Goal: Task Accomplishment & Management: Manage account settings

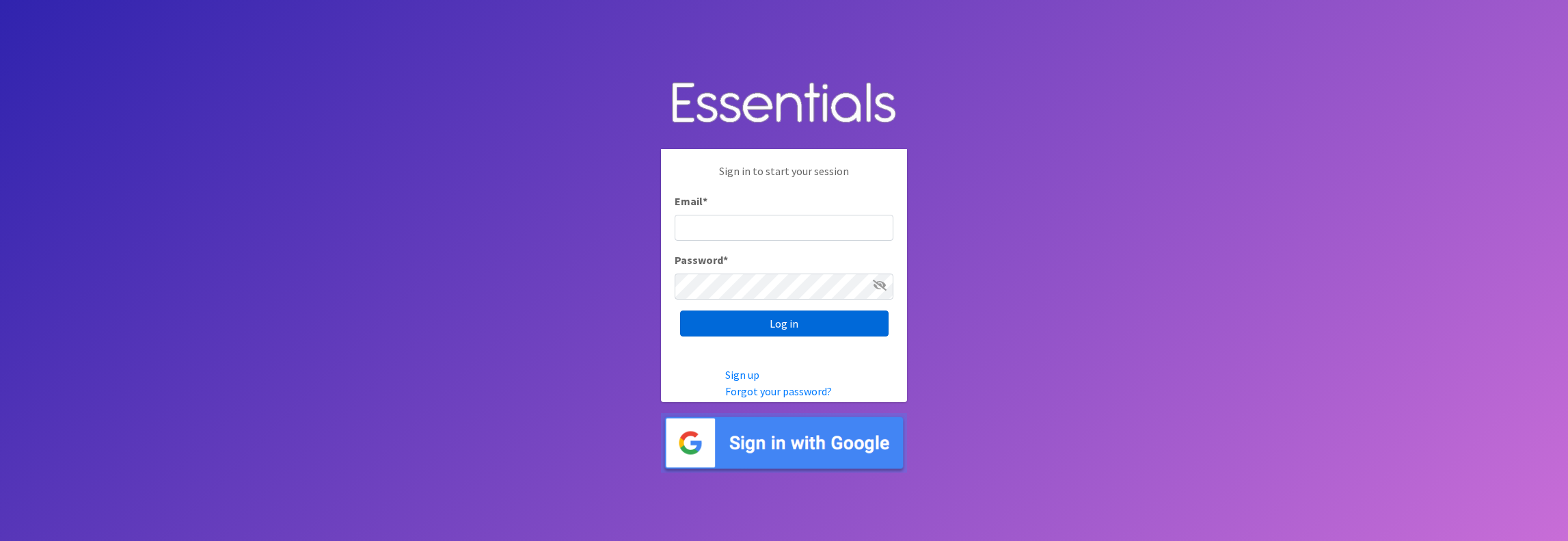
type input "jamie@villagediaperbank.org"
click at [779, 319] on input "Log in" at bounding box center [784, 324] width 209 height 26
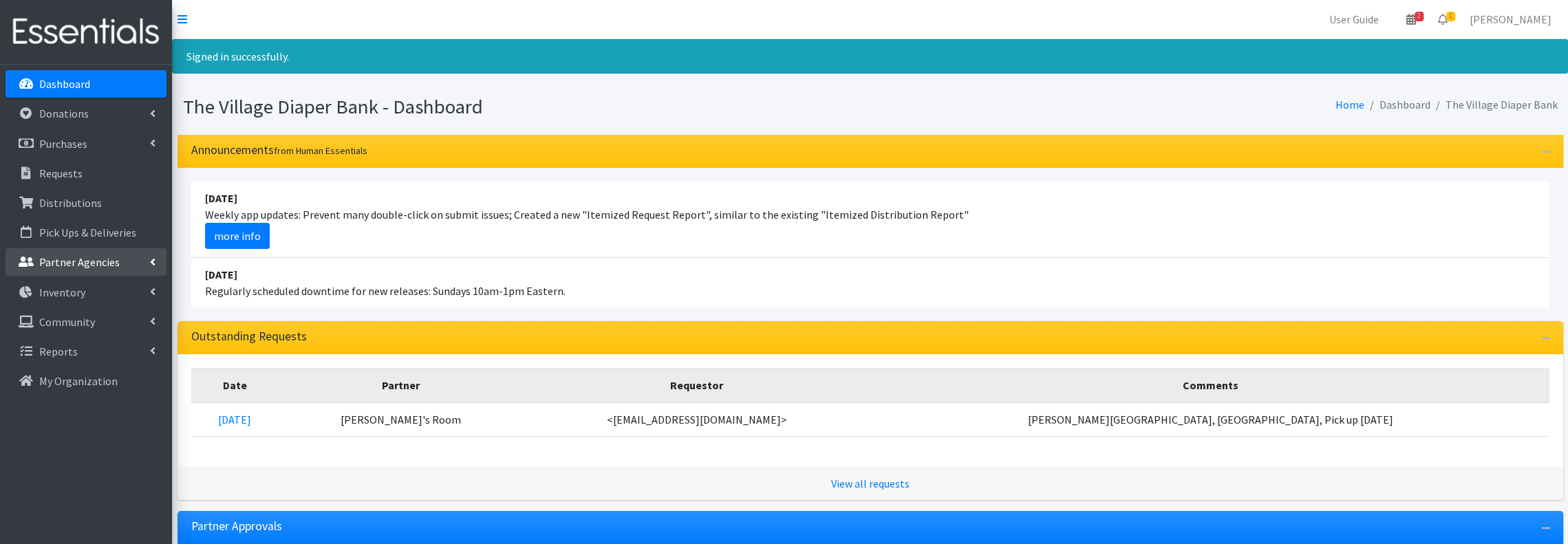
click at [60, 253] on link "Partner Agencies" at bounding box center [85, 261] width 161 height 28
click at [91, 294] on link "All Partners" at bounding box center [85, 291] width 161 height 28
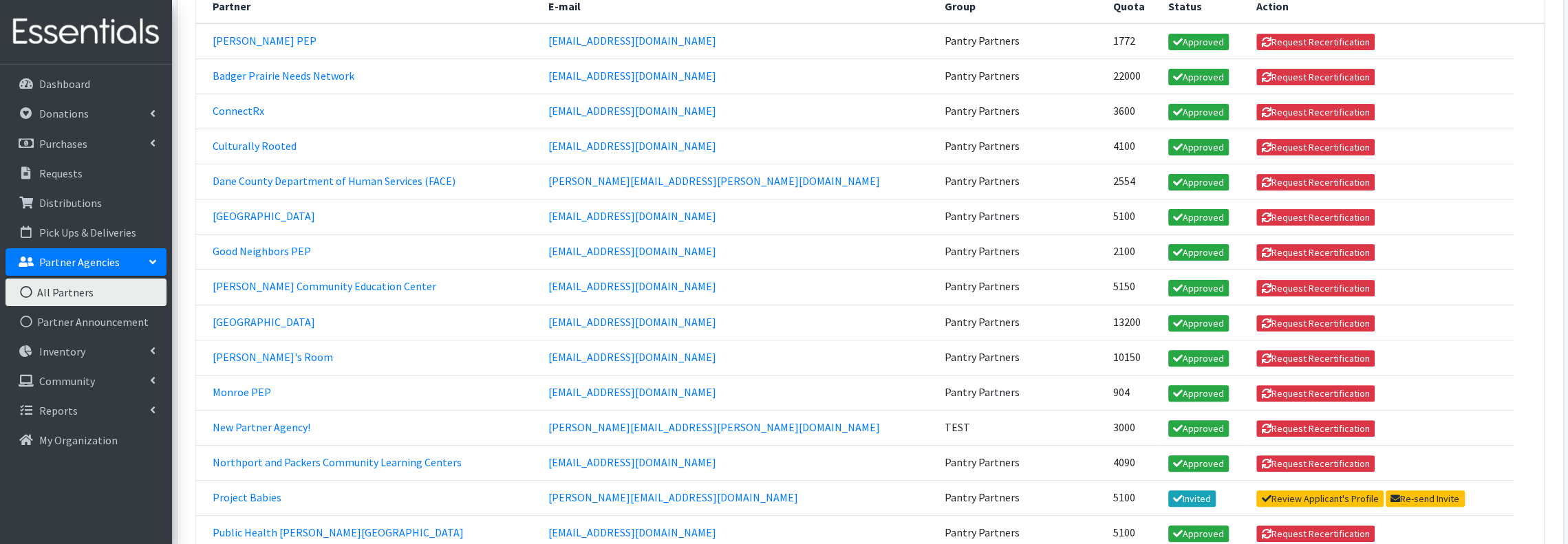
scroll to position [91, 0]
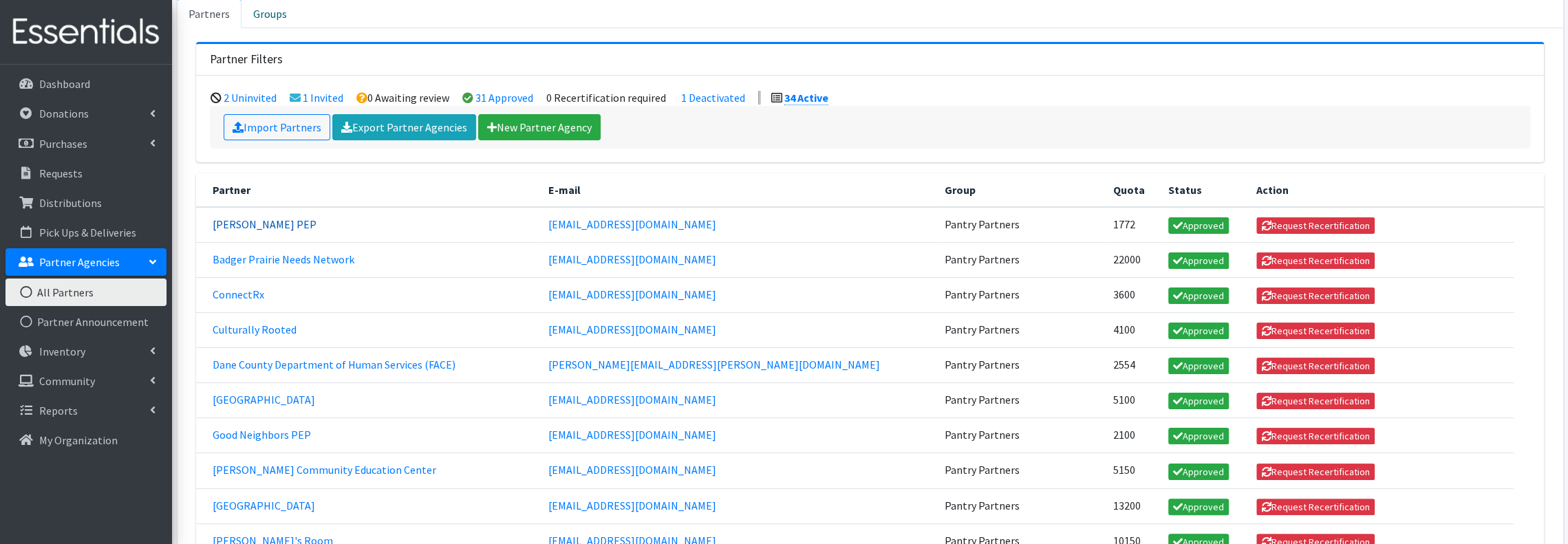
click at [252, 223] on link "[PERSON_NAME] PEP" at bounding box center [264, 224] width 104 height 13
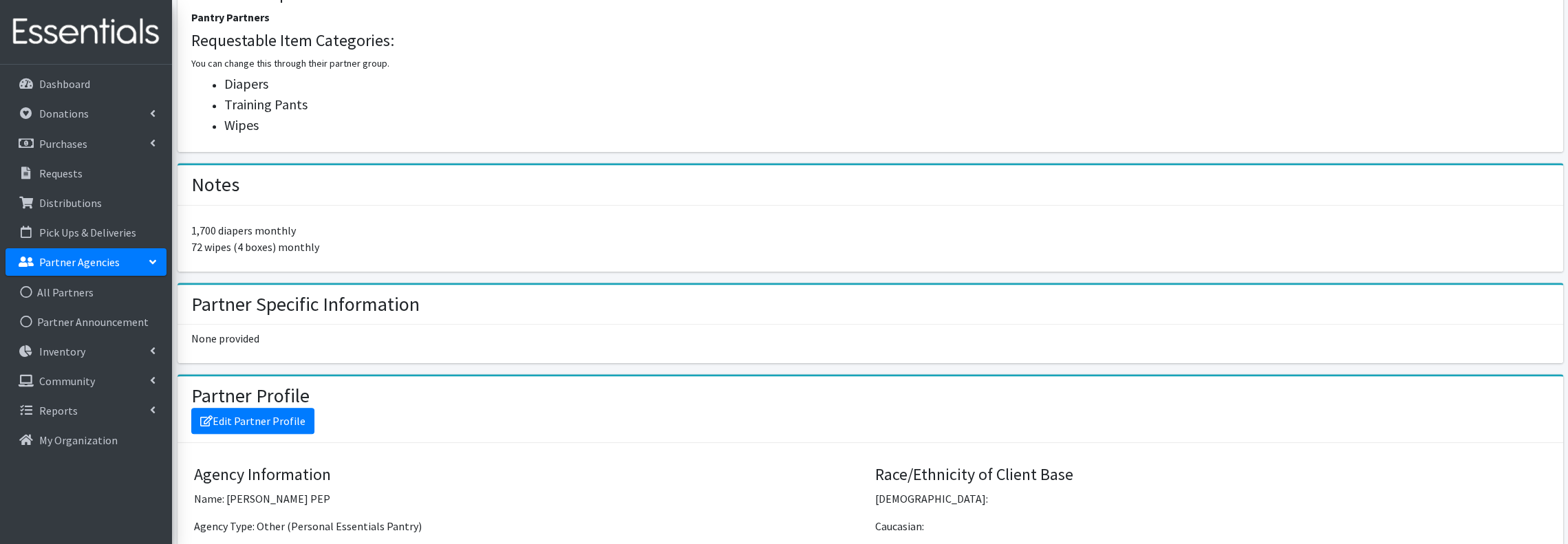
scroll to position [825, 0]
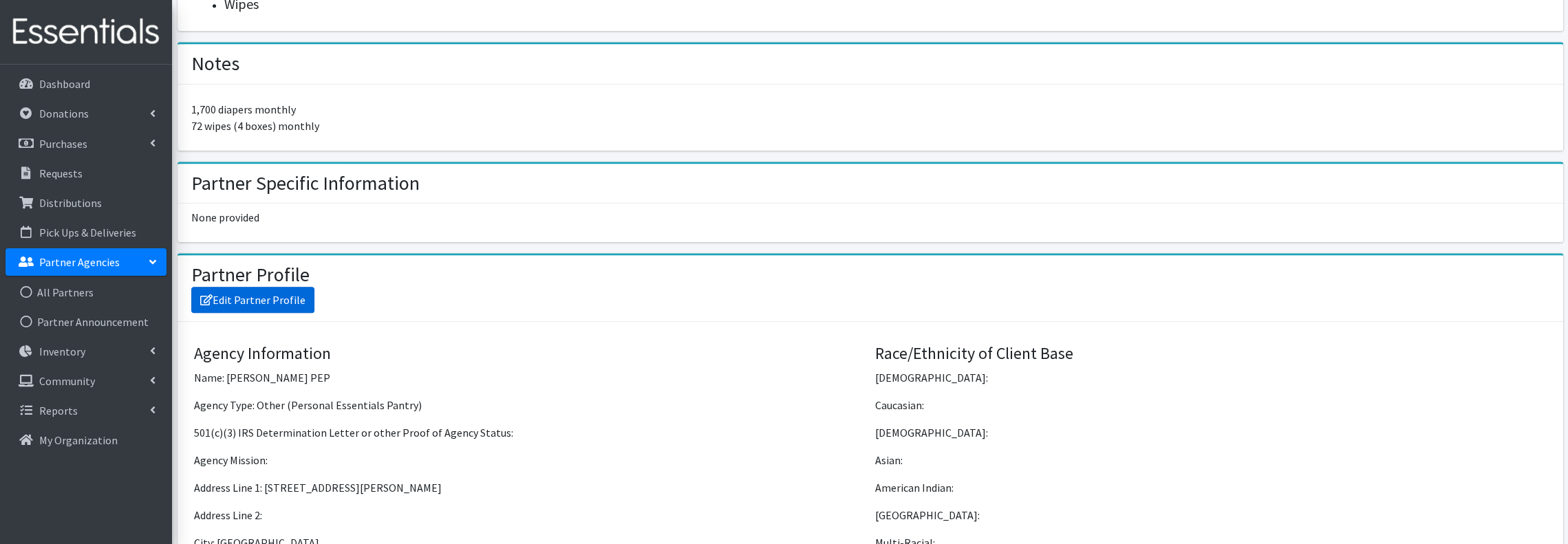
click at [285, 300] on link "Edit Partner Profile" at bounding box center [253, 300] width 123 height 27
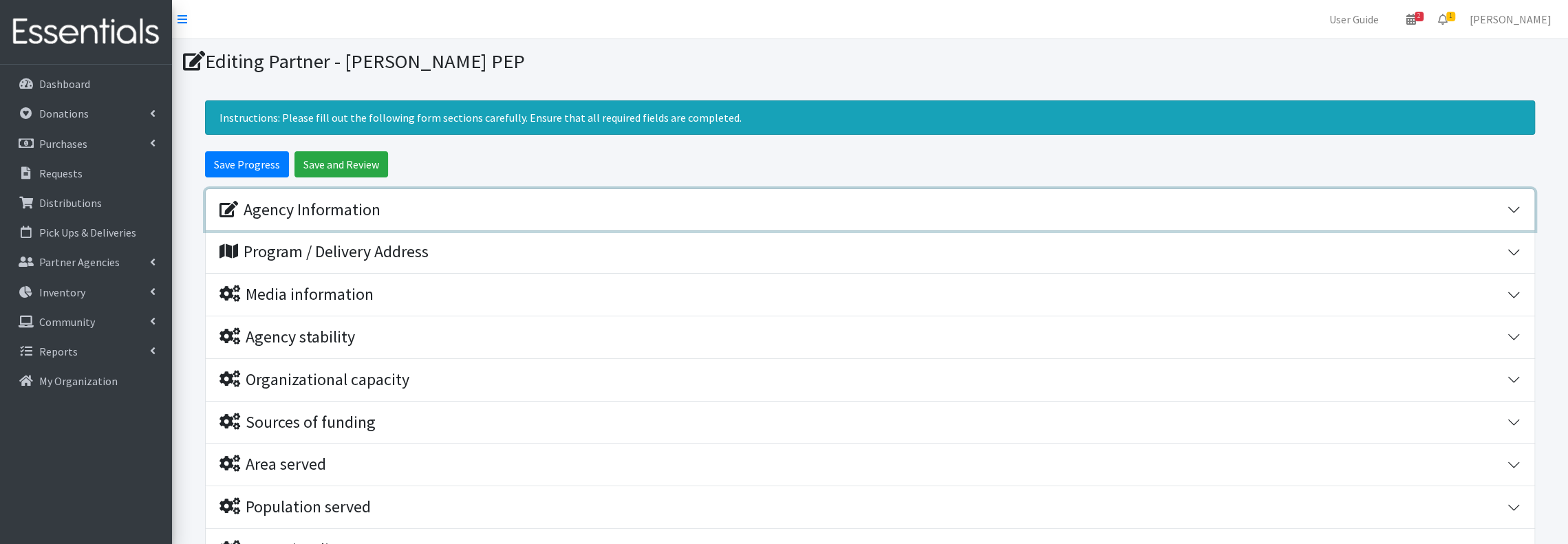
click at [311, 208] on div "Agency Information" at bounding box center [299, 210] width 161 height 20
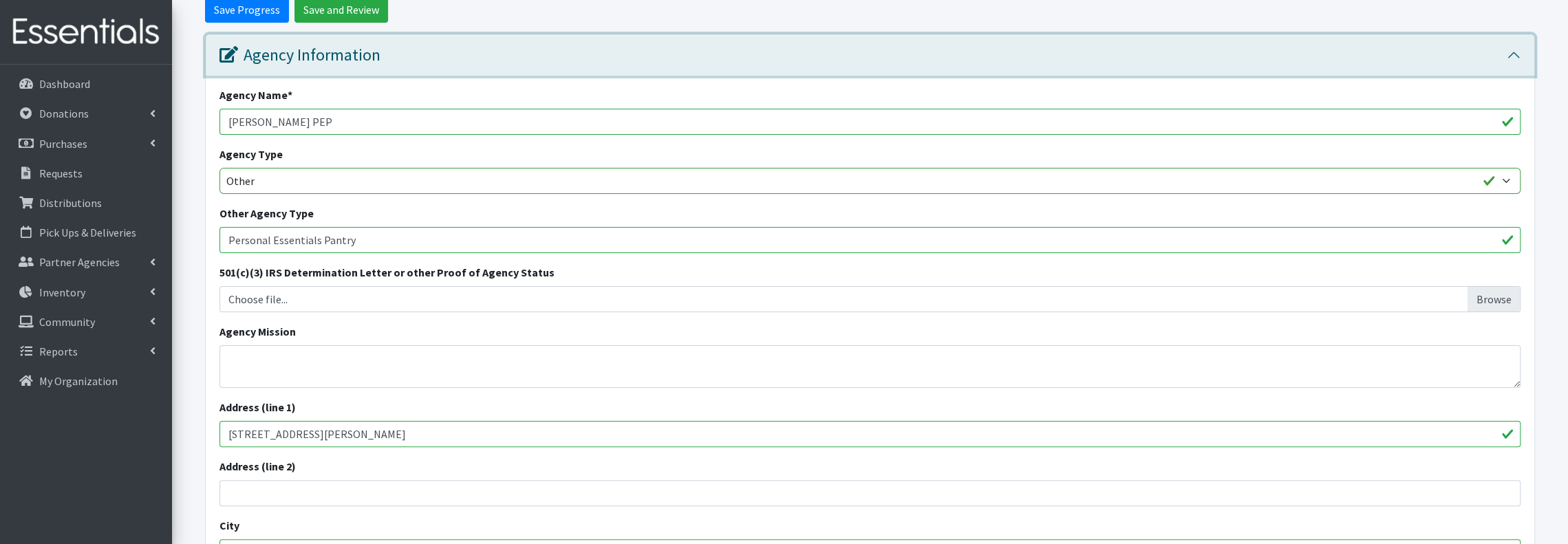
scroll to position [183, 0]
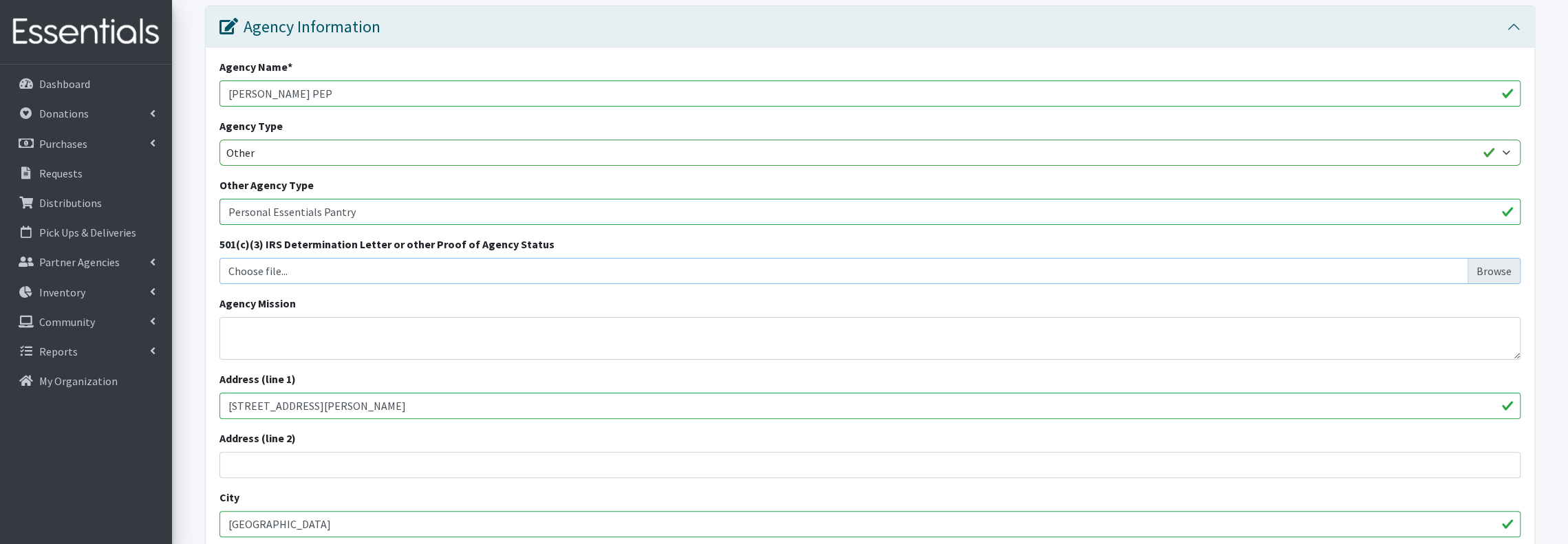
click at [534, 271] on input "Choose file..." at bounding box center [870, 272] width 1291 height 27
click at [266, 26] on div "Agency Information" at bounding box center [299, 27] width 161 height 20
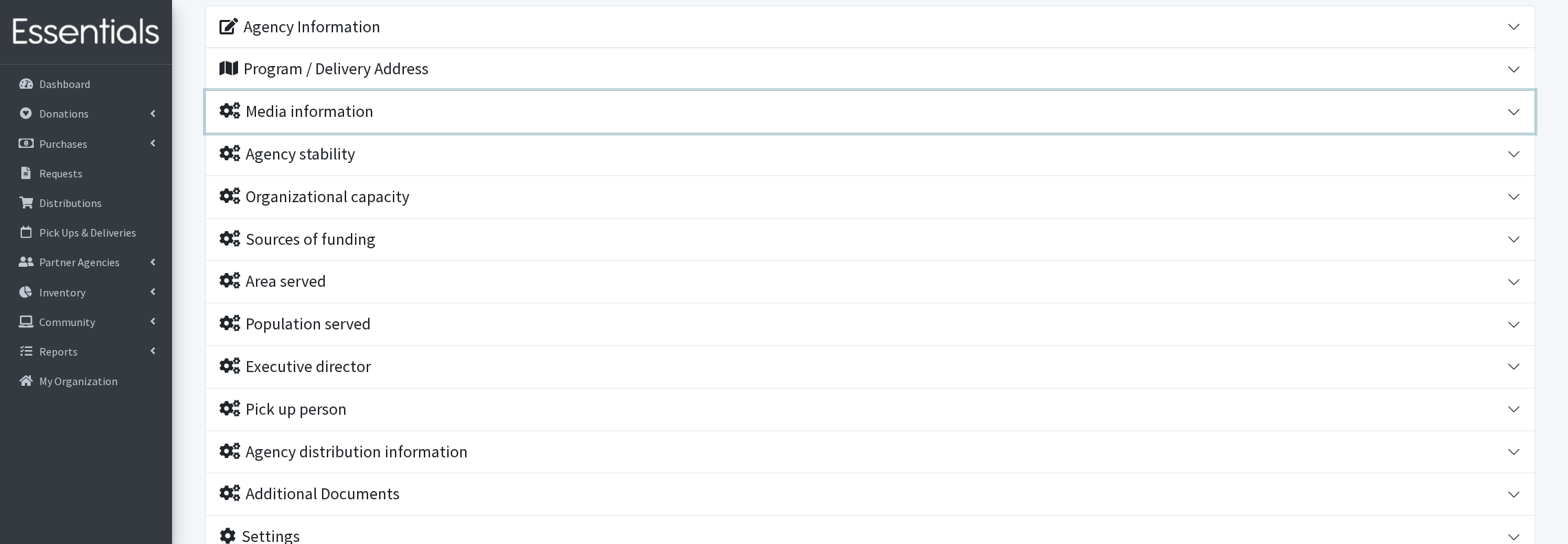
click at [315, 103] on div "Media information" at bounding box center [296, 111] width 154 height 20
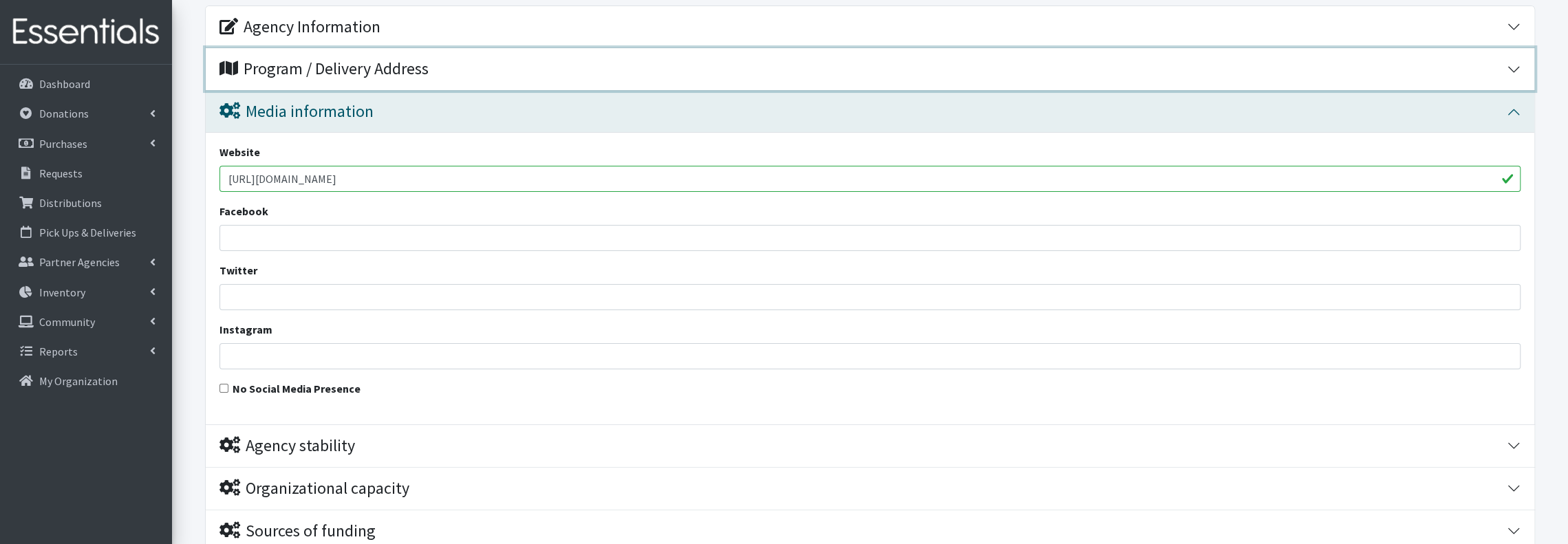
click at [322, 64] on div "Program / Delivery Address" at bounding box center [324, 68] width 209 height 20
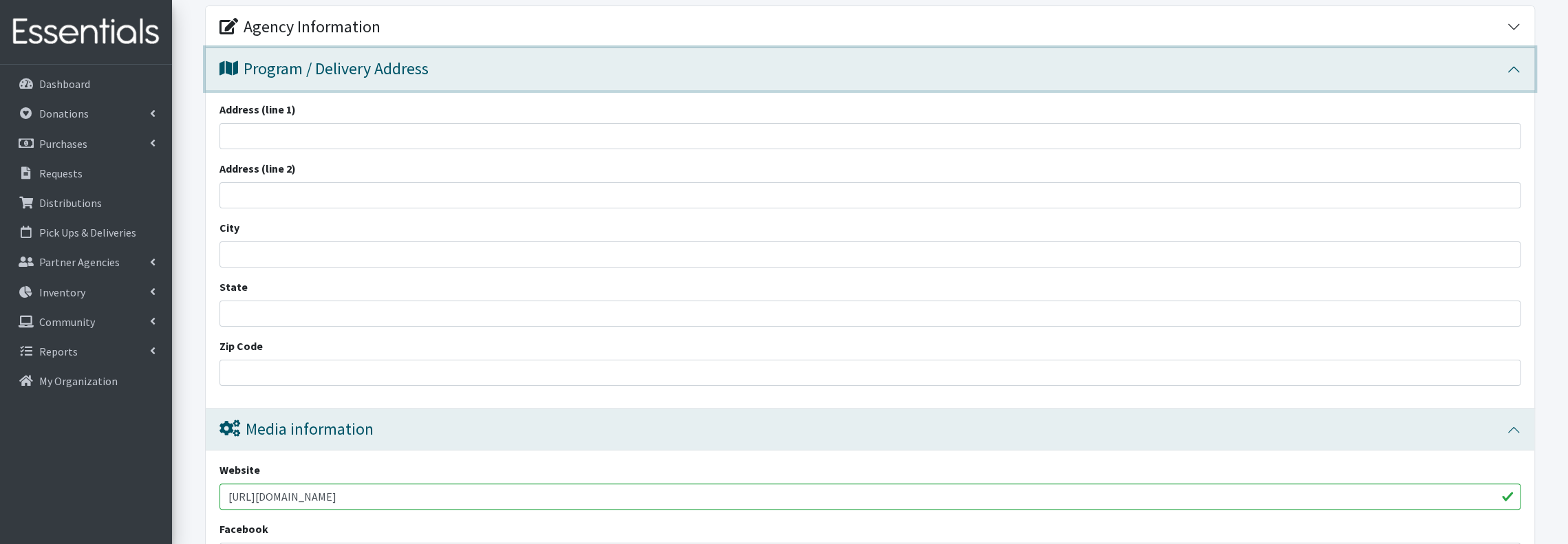
click at [322, 64] on div "Program / Delivery Address" at bounding box center [324, 68] width 209 height 20
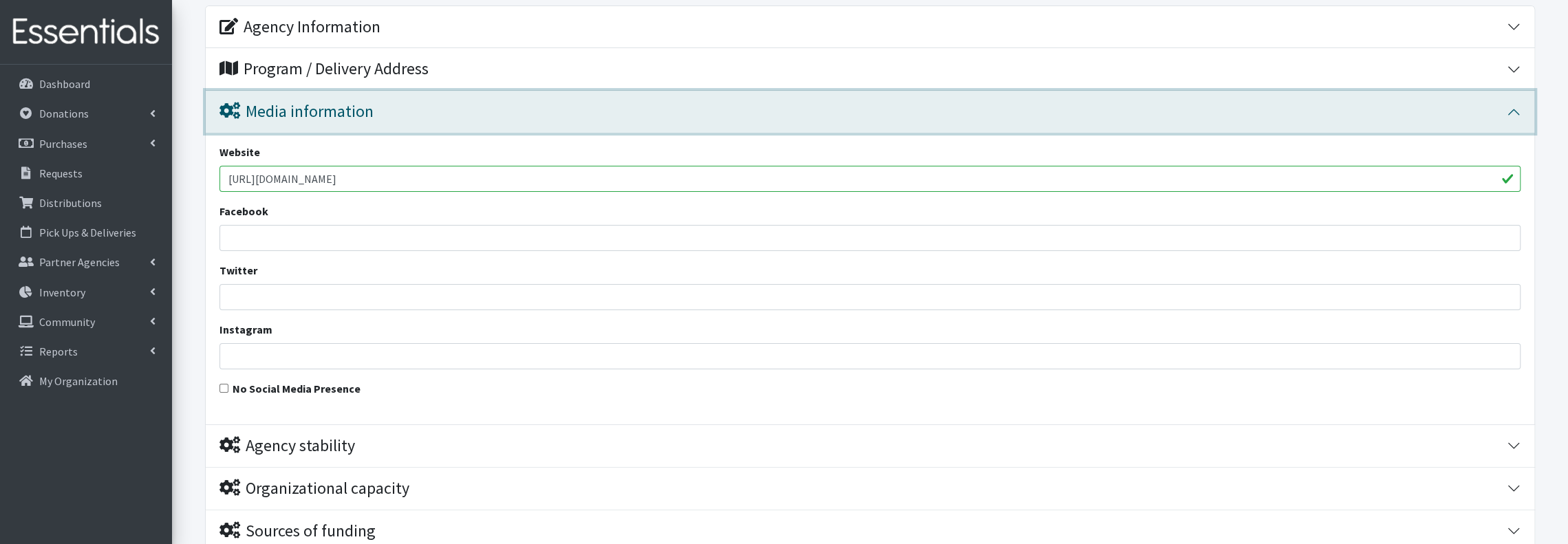
click at [326, 114] on div "Media information" at bounding box center [296, 111] width 154 height 20
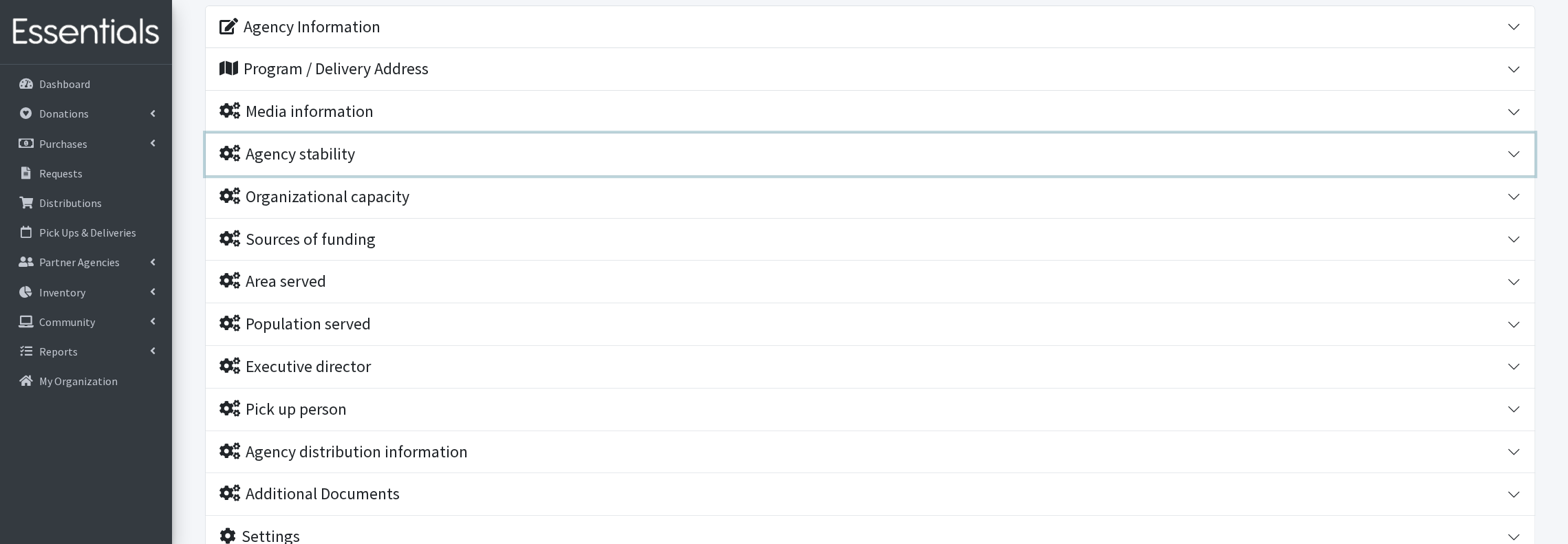
click at [321, 149] on div "Agency stability" at bounding box center [287, 154] width 136 height 20
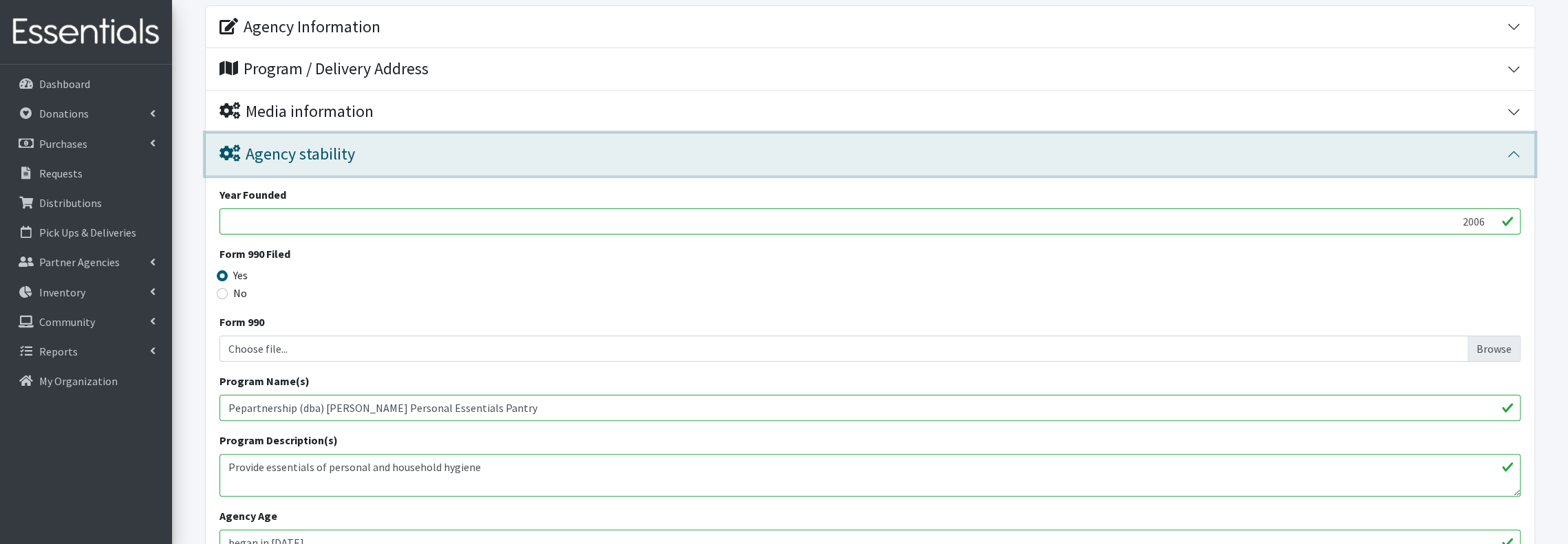
click at [326, 149] on div "Agency stability" at bounding box center [287, 154] width 136 height 20
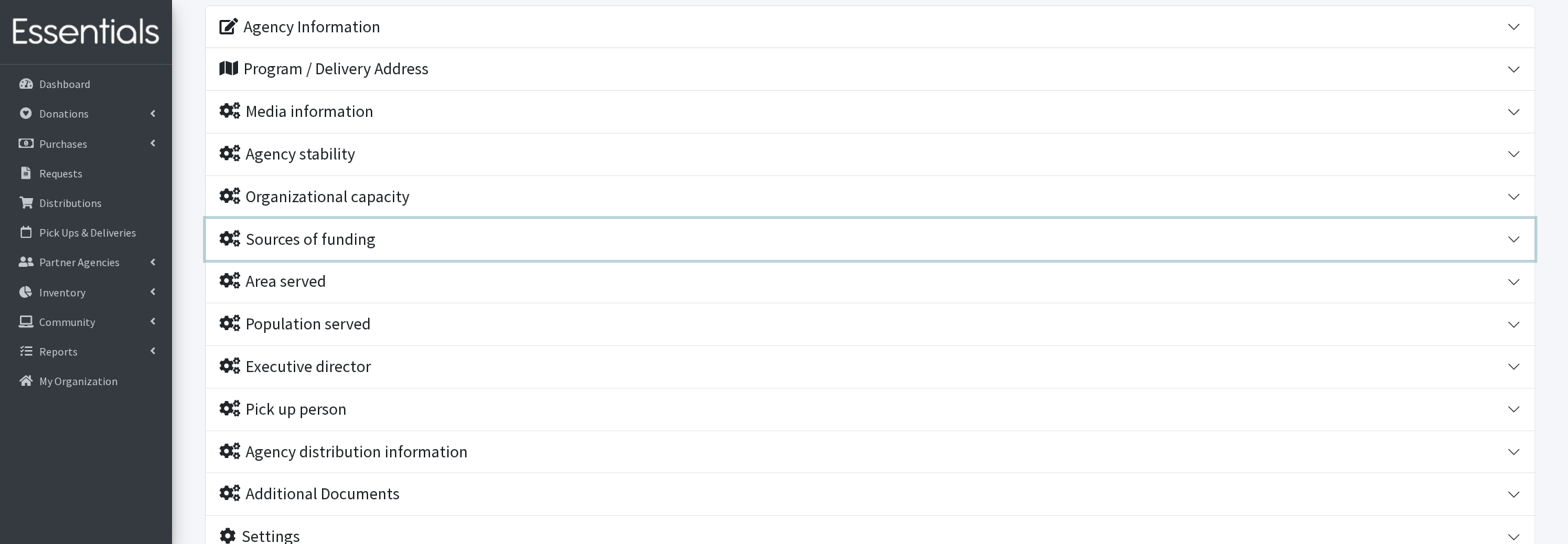
click at [349, 243] on div "Sources of funding" at bounding box center [297, 239] width 156 height 20
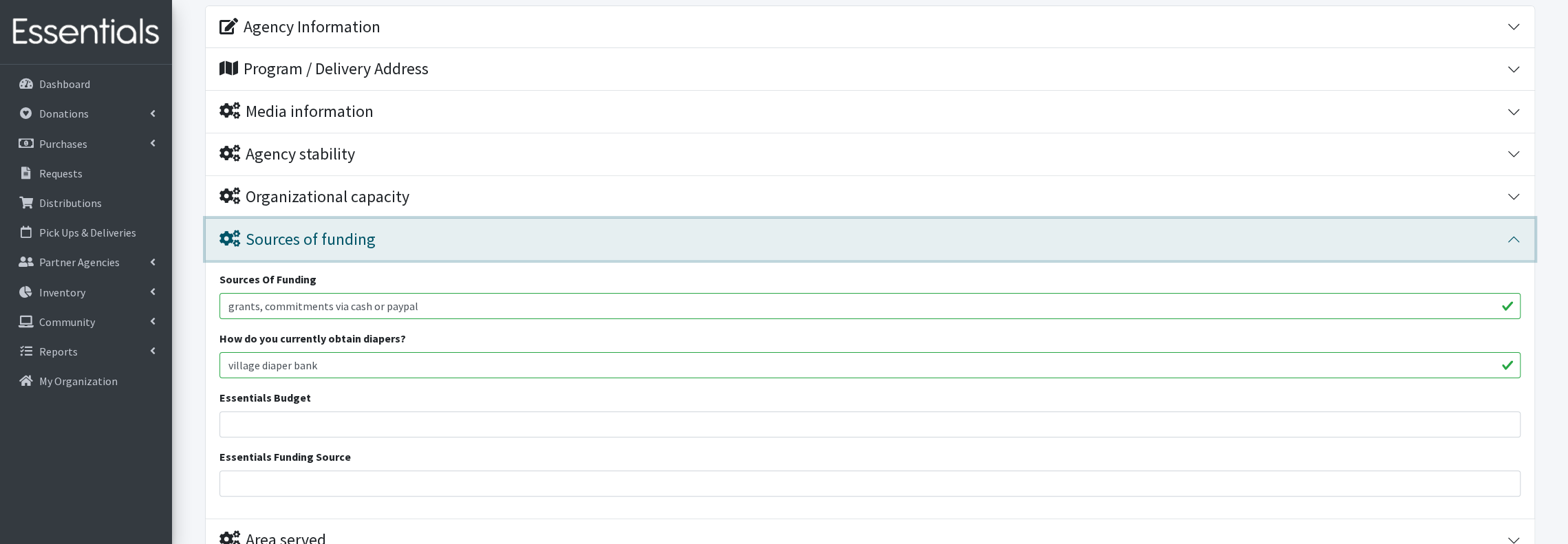
click at [350, 232] on div "Sources of funding" at bounding box center [297, 239] width 156 height 20
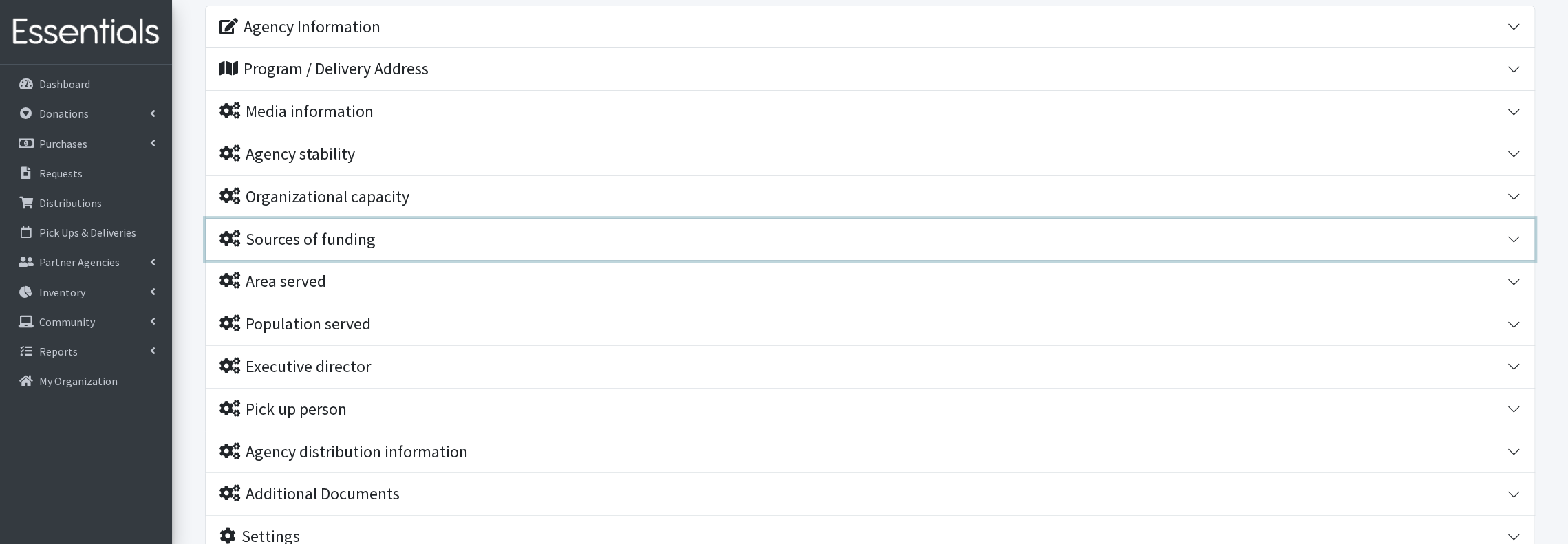
scroll to position [275, 0]
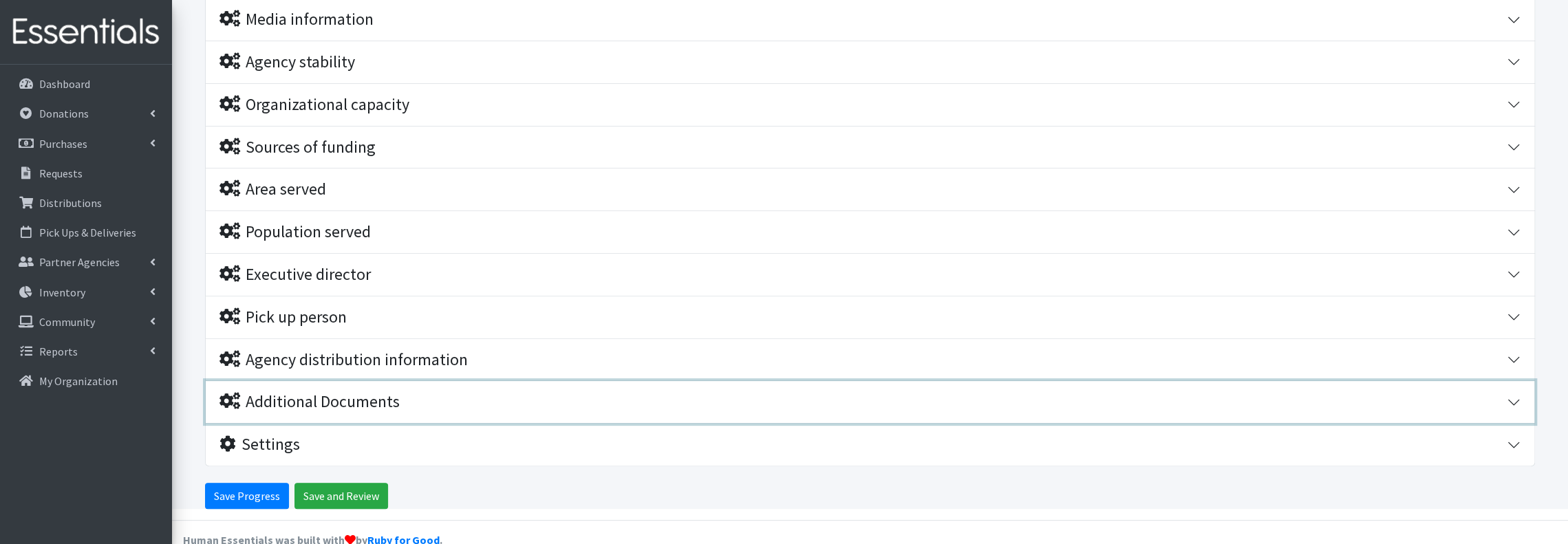
click at [385, 392] on div "Additional Documents" at bounding box center [310, 402] width 180 height 20
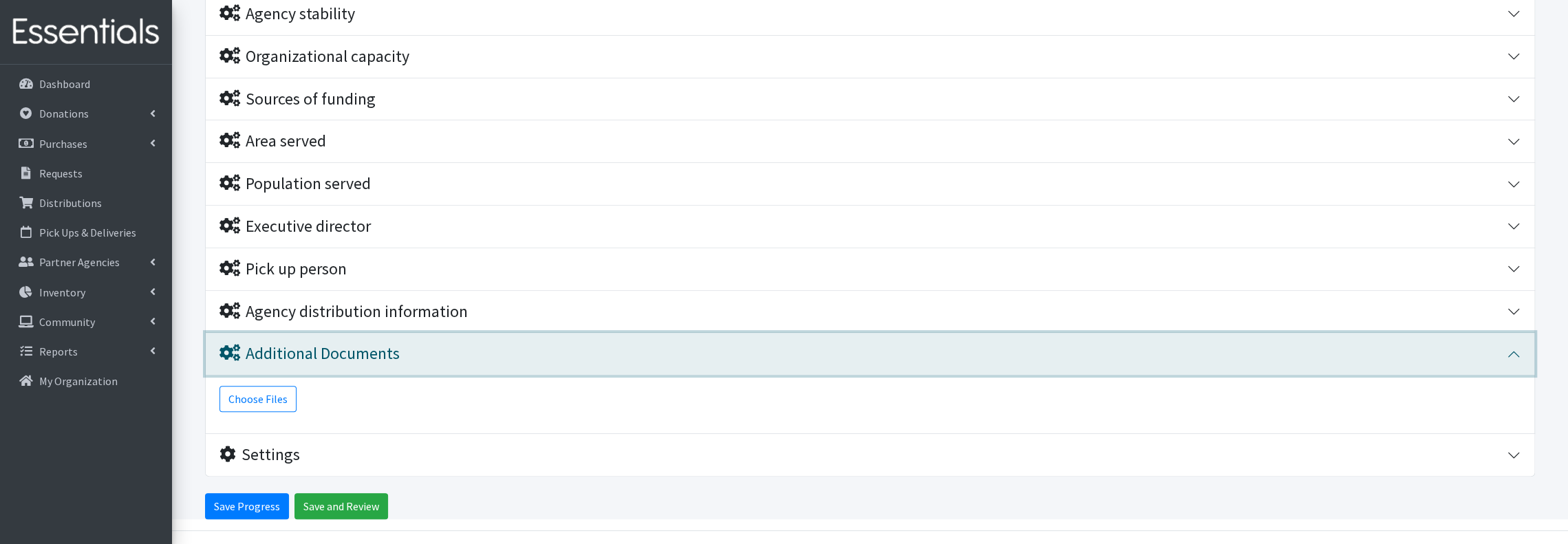
scroll to position [333, 0]
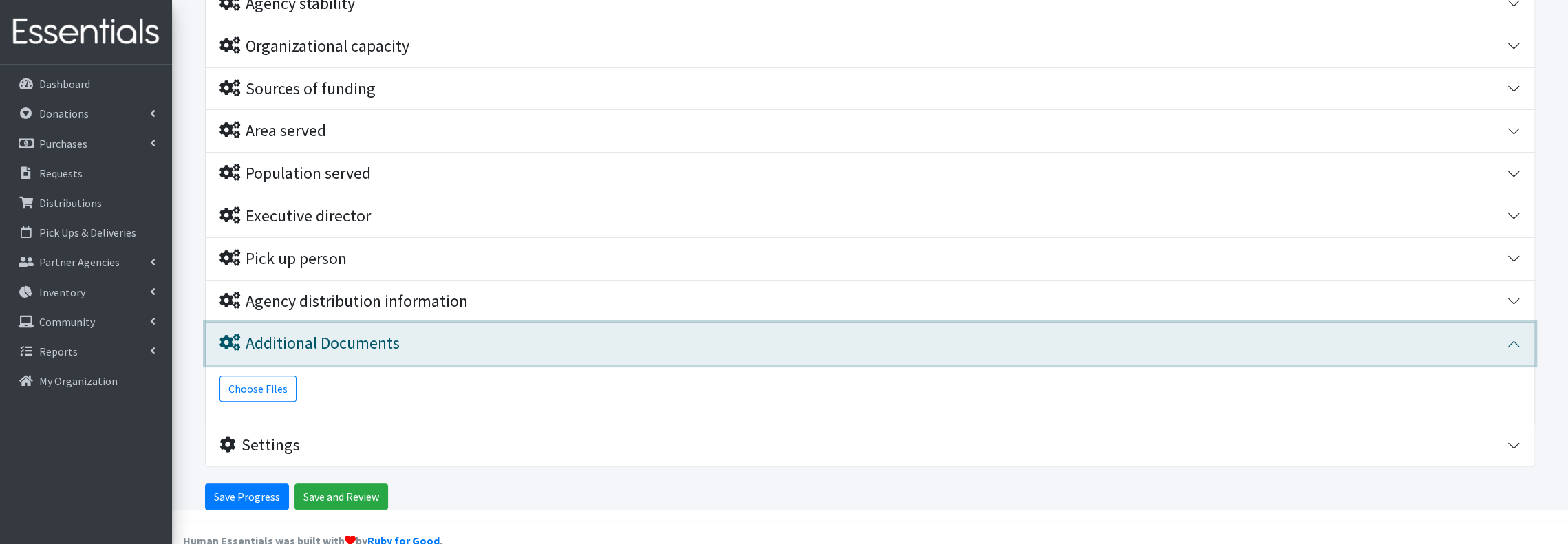
click at [365, 336] on div "Additional Documents" at bounding box center [310, 343] width 180 height 20
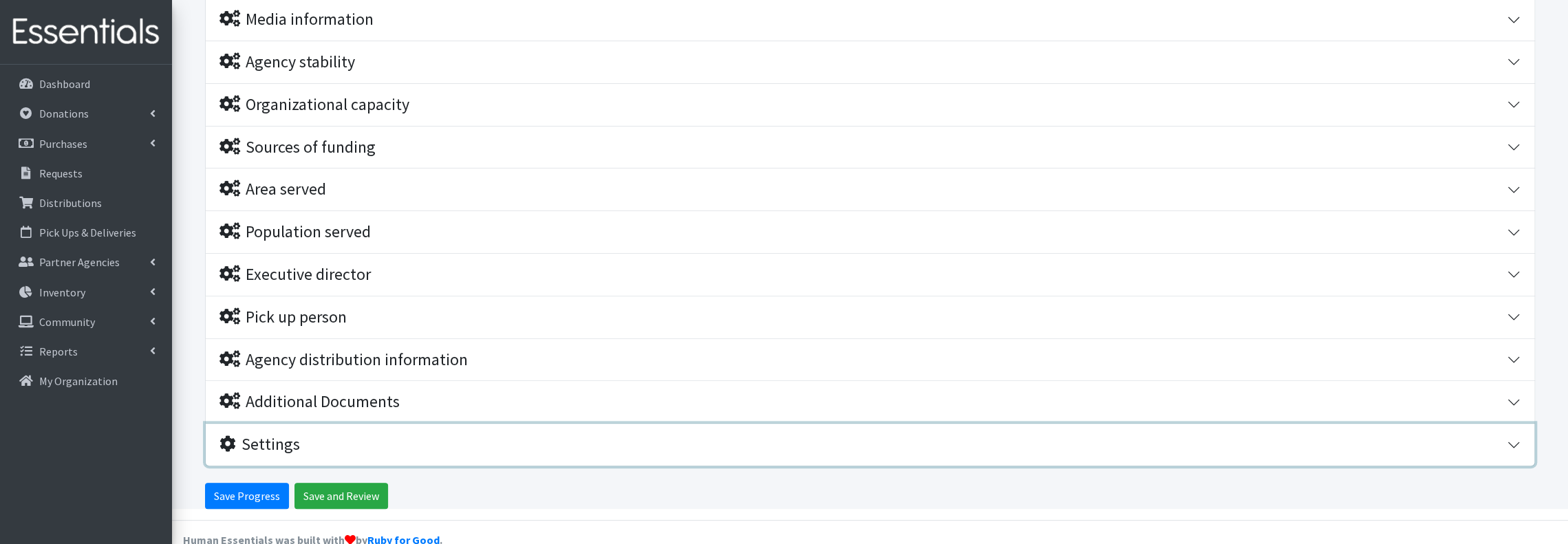
click at [267, 443] on div "Settings" at bounding box center [259, 444] width 81 height 20
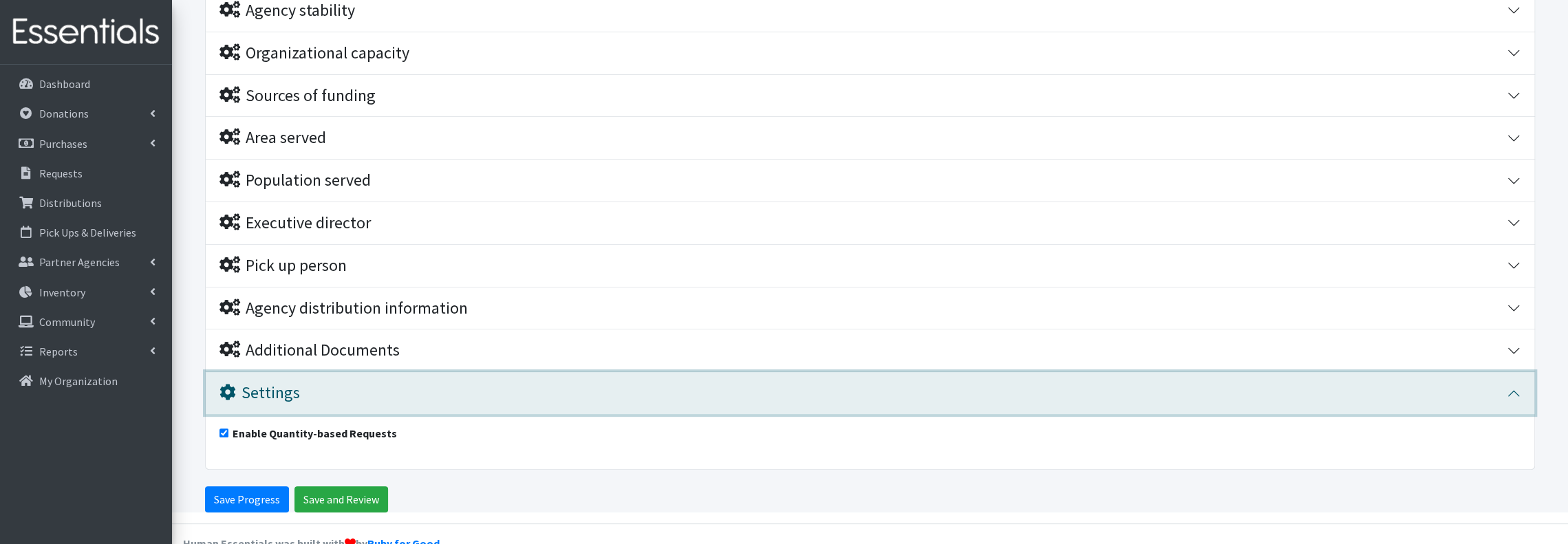
scroll to position [330, 0]
